Goal: Task Accomplishment & Management: Complete application form

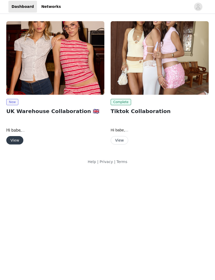
click at [21, 137] on button "View" at bounding box center [14, 141] width 17 height 8
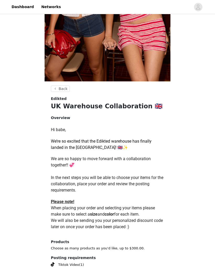
scroll to position [128, 0]
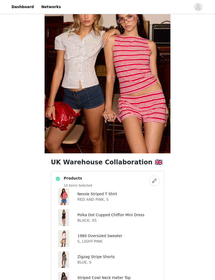
scroll to position [50, 0]
click at [157, 179] on button "button" at bounding box center [154, 181] width 10 height 10
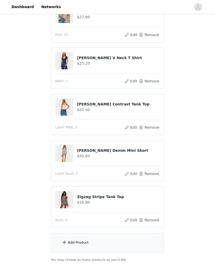
scroll to position [312, 0]
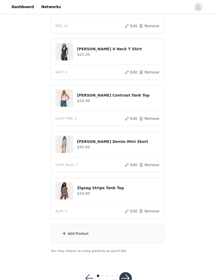
click at [85, 240] on div "Add Product" at bounding box center [107, 235] width 113 height 20
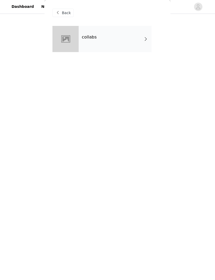
click at [135, 33] on div "collabs" at bounding box center [115, 39] width 73 height 26
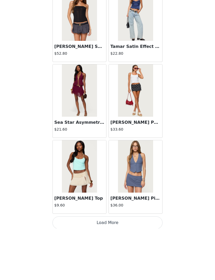
scroll to position [256, 0]
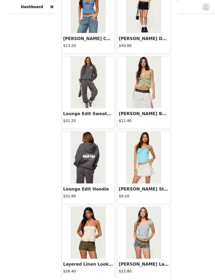
scroll to position [216, 0]
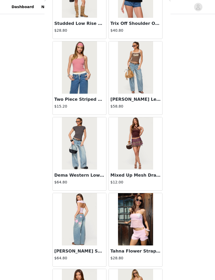
scroll to position [0, 0]
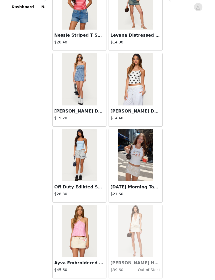
scroll to position [302, 0]
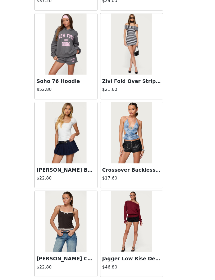
scroll to position [11920, 0]
click at [124, 265] on button "Load More" at bounding box center [107, 271] width 110 height 13
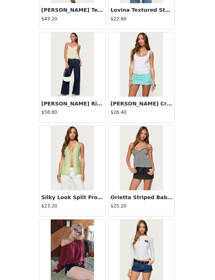
scroll to position [12197, 0]
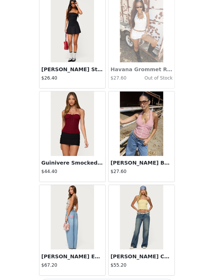
click at [120, 265] on button "Load More" at bounding box center [107, 271] width 110 height 13
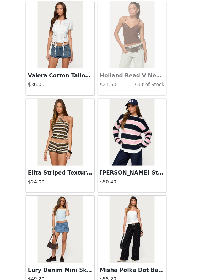
scroll to position [13440, 0]
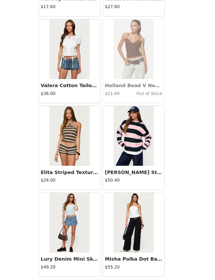
click at [125, 265] on button "Load More" at bounding box center [107, 271] width 110 height 13
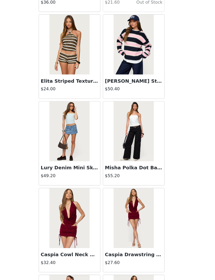
scroll to position [13597, 0]
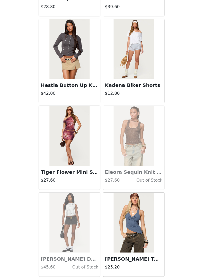
click at [126, 265] on button "Load More" at bounding box center [107, 271] width 110 height 13
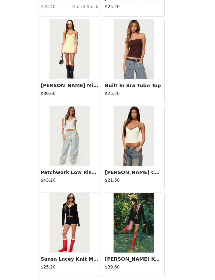
click at [124, 265] on button "Load More" at bounding box center [107, 271] width 110 height 13
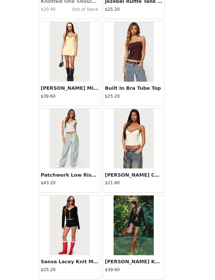
scroll to position [14958, 0]
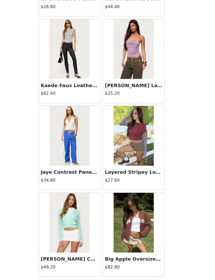
click at [123, 265] on button "Load More" at bounding box center [107, 271] width 110 height 13
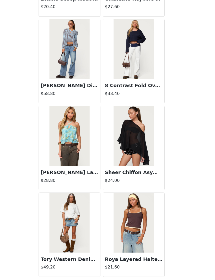
click at [123, 265] on button "Load More" at bounding box center [107, 271] width 110 height 13
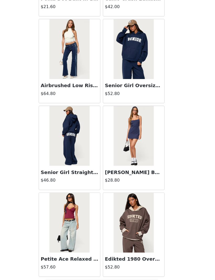
scroll to position [17240, 0]
click at [124, 265] on button "Load More" at bounding box center [107, 271] width 110 height 13
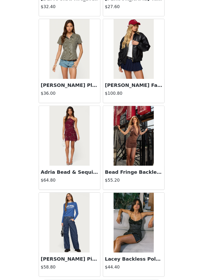
click at [127, 265] on button "Load More" at bounding box center [107, 271] width 110 height 13
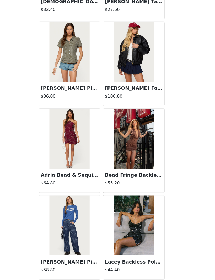
scroll to position [17997, 0]
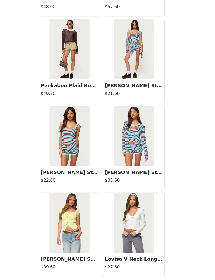
click at [125, 265] on button "Load More" at bounding box center [107, 271] width 110 height 13
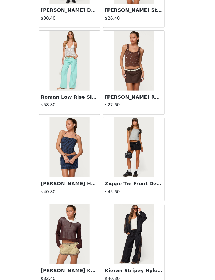
scroll to position [19507, 0]
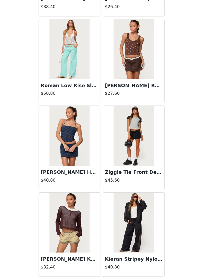
click at [115, 265] on button "Load More" at bounding box center [107, 271] width 110 height 13
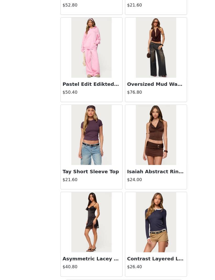
scroll to position [329, 0]
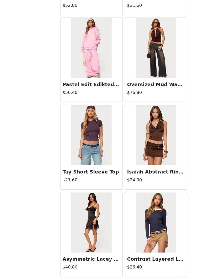
click at [130, 265] on button "Load More" at bounding box center [107, 271] width 110 height 13
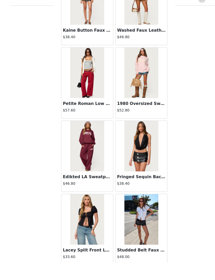
scroll to position [312, 0]
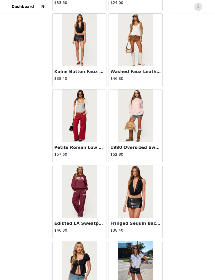
click at [82, 260] on img at bounding box center [79, 268] width 35 height 52
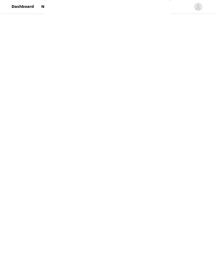
scroll to position [0, 0]
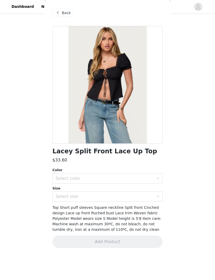
click at [148, 176] on div "Select color" at bounding box center [105, 178] width 98 height 5
click at [60, 13] on span at bounding box center [58, 13] width 6 height 6
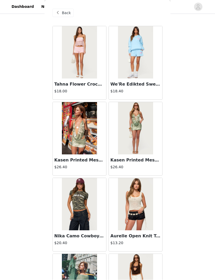
click at [62, 12] on span "Back" at bounding box center [66, 13] width 9 height 6
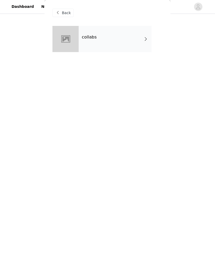
click at [142, 40] on div "collabs" at bounding box center [115, 39] width 73 height 26
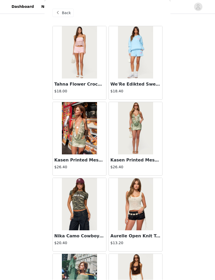
click at [66, 12] on span "Back" at bounding box center [66, 13] width 9 height 6
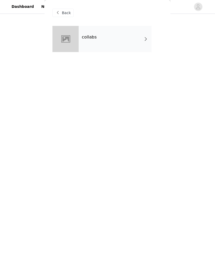
click at [66, 12] on span "Back" at bounding box center [66, 13] width 9 height 6
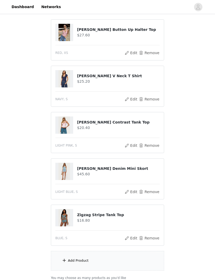
scroll to position [312, 0]
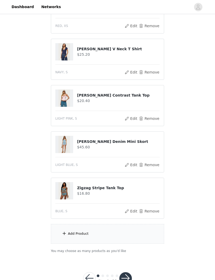
click at [129, 280] on button "button" at bounding box center [125, 279] width 13 height 13
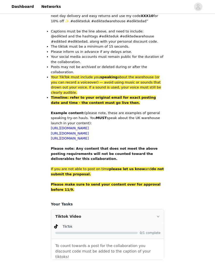
scroll to position [277, 0]
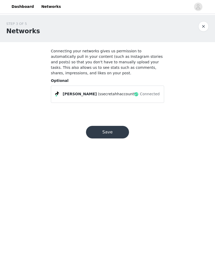
click at [118, 134] on button "Save" at bounding box center [107, 132] width 43 height 13
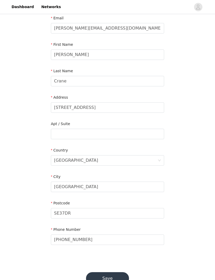
click at [117, 279] on button "Save" at bounding box center [107, 279] width 43 height 13
click at [116, 280] on button "Save" at bounding box center [107, 279] width 43 height 13
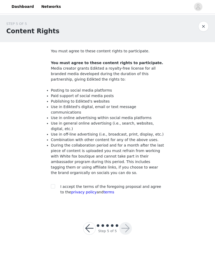
click at [55, 175] on div "You must agree to these content rights to participate. You must agree to these …" at bounding box center [107, 123] width 113 height 149
click at [50, 182] on section "You must agree to these content rights to participate. You must agree to these …" at bounding box center [108, 126] width 126 height 168
click at [52, 177] on div "You must agree to these content rights to participate. You must agree to these …" at bounding box center [107, 123] width 113 height 149
click at [47, 181] on section "You must agree to these content rights to participate. You must agree to these …" at bounding box center [108, 126] width 126 height 168
click at [52, 185] on input "checkbox" at bounding box center [53, 187] width 4 height 4
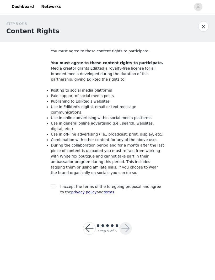
checkbox input "true"
click at [129, 223] on button "button" at bounding box center [125, 229] width 13 height 13
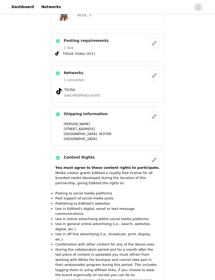
scroll to position [460, 0]
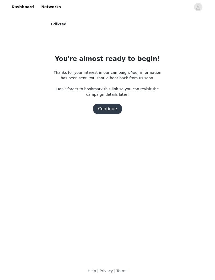
scroll to position [0, 0]
click at [114, 111] on button "Continue" at bounding box center [107, 109] width 29 height 10
